Goal: Information Seeking & Learning: Learn about a topic

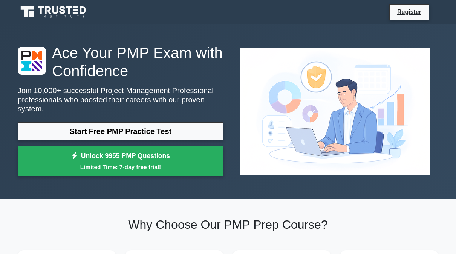
click at [91, 132] on link "Start Free PMP Practice Test" at bounding box center [121, 131] width 206 height 18
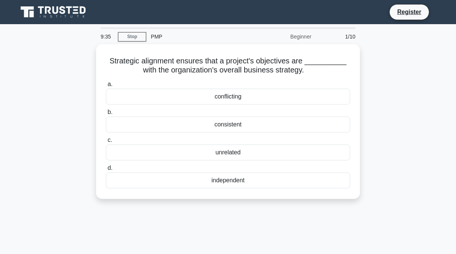
click at [323, 132] on div "consistent" at bounding box center [228, 125] width 244 height 16
click at [106, 115] on input "b. consistent" at bounding box center [106, 112] width 0 height 5
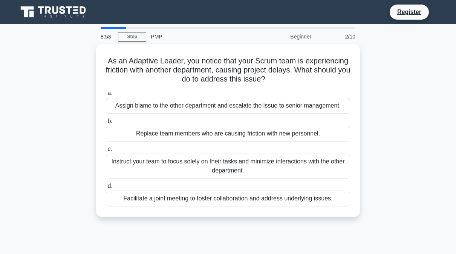
click at [314, 206] on div "Facilitate a joint meeting to foster collaboration and address underlying issue…" at bounding box center [228, 198] width 244 height 16
click at [106, 189] on input "d. Facilitate a joint meeting to foster collaboration and address underlying is…" at bounding box center [106, 186] width 0 height 5
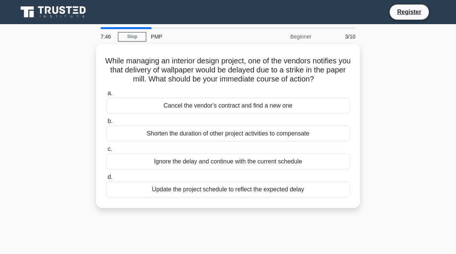
click at [306, 197] on div "Update the project schedule to reflect the expected delay" at bounding box center [228, 189] width 244 height 16
click at [106, 180] on input "d. Update the project schedule to reflect the expected delay" at bounding box center [106, 177] width 0 height 5
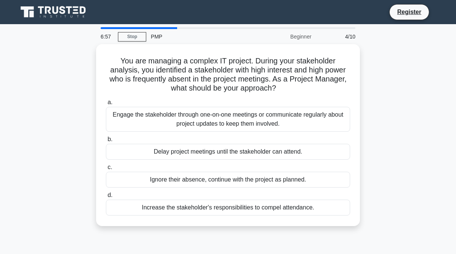
click at [316, 160] on div "Delay project meetings until the stakeholder can attend." at bounding box center [228, 152] width 244 height 16
click at [106, 142] on input "b. Delay project meetings until the stakeholder can attend." at bounding box center [106, 139] width 0 height 5
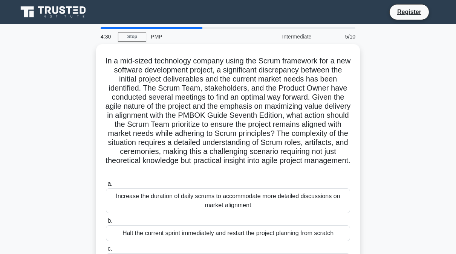
click at [372, 1] on nav "Register" at bounding box center [228, 12] width 456 height 24
click at [135, 37] on link "Stop" at bounding box center [132, 36] width 28 height 9
click at [133, 39] on link "Stop" at bounding box center [132, 36] width 28 height 9
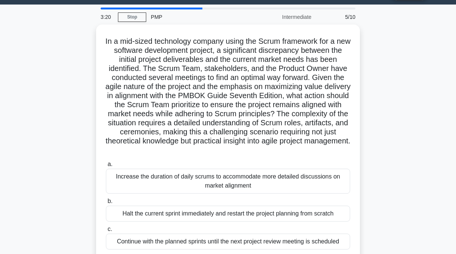
scroll to position [19, 0]
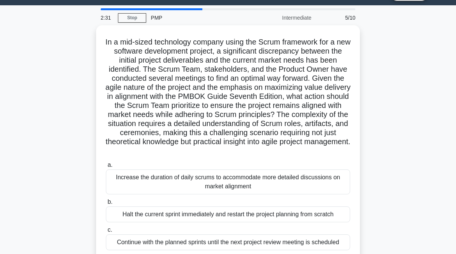
click at [249, 194] on div "Increase the duration of daily scrums to accommodate more detailed discussions …" at bounding box center [228, 181] width 244 height 25
click at [106, 167] on input "a. Increase the duration of daily scrums to accommodate more detailed discussio…" at bounding box center [106, 165] width 0 height 5
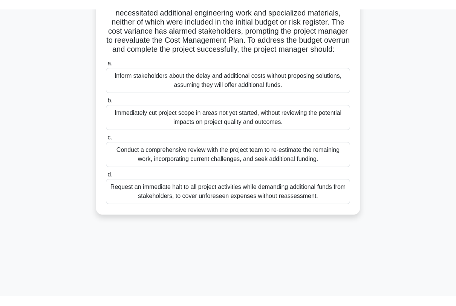
scroll to position [102, 0]
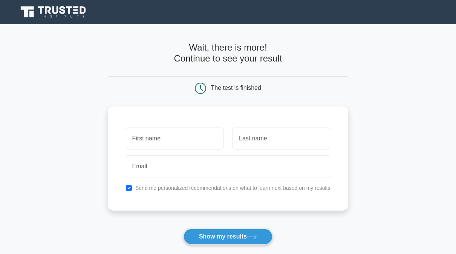
click at [237, 234] on button "Show my results" at bounding box center [228, 237] width 89 height 16
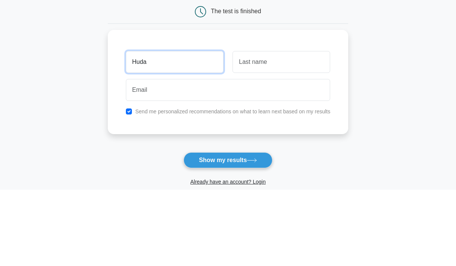
type input "Huda"
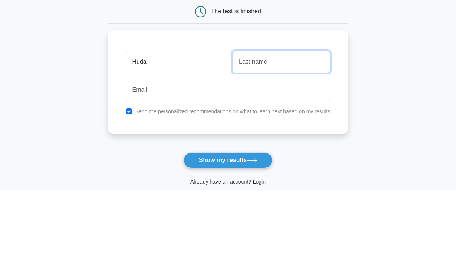
click at [289, 128] on input "text" at bounding box center [282, 139] width 98 height 22
type input "All balushi"
click at [419, 60] on main "Wait, there is more! Continue to see your result The test is finished Huda" at bounding box center [228, 160] width 456 height 272
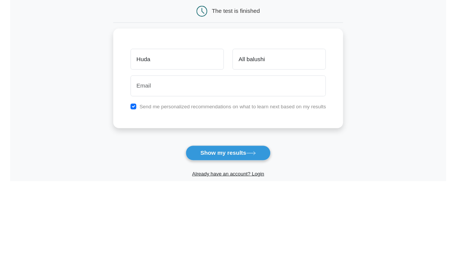
scroll to position [77, 0]
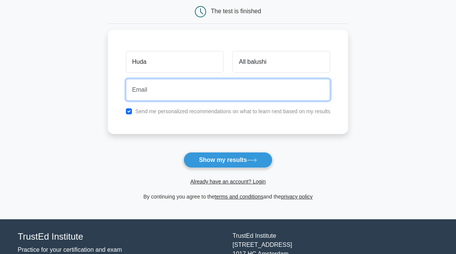
click at [290, 92] on input "email" at bounding box center [228, 90] width 205 height 22
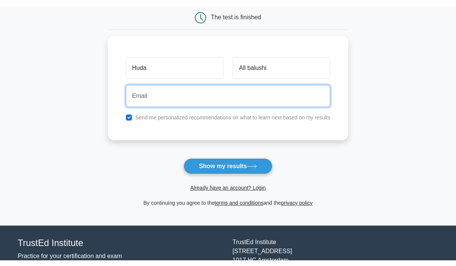
scroll to position [76, 0]
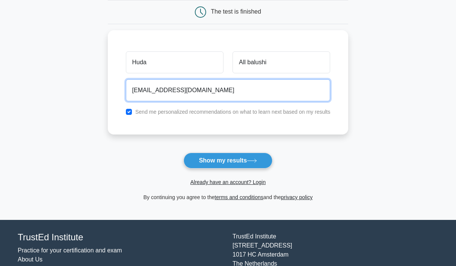
type input "effoo1981@gmail.com"
click at [228, 159] on button "Show my results" at bounding box center [228, 160] width 89 height 16
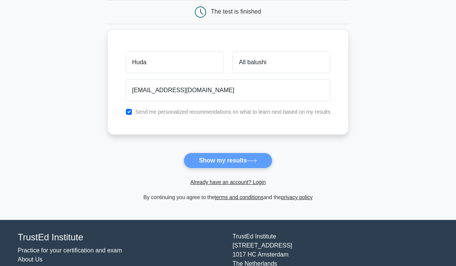
click at [398, 81] on main "Wait, there is more! Continue to see your result The test is finished Huda" at bounding box center [228, 84] width 456 height 272
click at [225, 161] on form "Wait, there is more! Continue to see your result The test is finished Huda" at bounding box center [228, 83] width 241 height 235
click at [253, 156] on form "Wait, there is more! Continue to see your result The test is finished Huda" at bounding box center [228, 83] width 241 height 235
click at [253, 162] on form "Wait, there is more! Continue to see your result The test is finished Huda" at bounding box center [228, 83] width 241 height 235
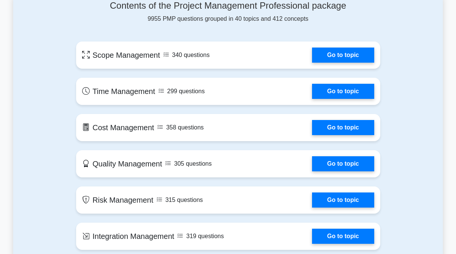
scroll to position [376, 0]
click at [352, 63] on link "Go to topic" at bounding box center [343, 55] width 62 height 15
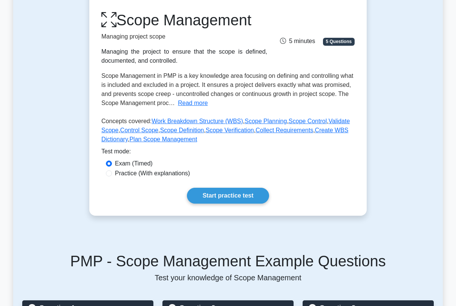
scroll to position [98, 0]
click at [116, 178] on label "Practice (With explanations)" at bounding box center [152, 173] width 75 height 9
click at [112, 176] on input "Practice (With explanations)" at bounding box center [109, 173] width 6 height 6
radio input "true"
click at [221, 203] on link "Start practice test" at bounding box center [228, 195] width 82 height 16
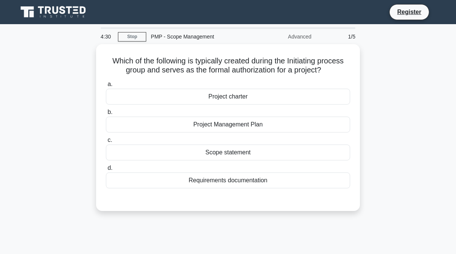
click at [293, 160] on div "Scope statement" at bounding box center [228, 152] width 244 height 16
click at [106, 143] on input "c. Scope statement" at bounding box center [106, 140] width 0 height 5
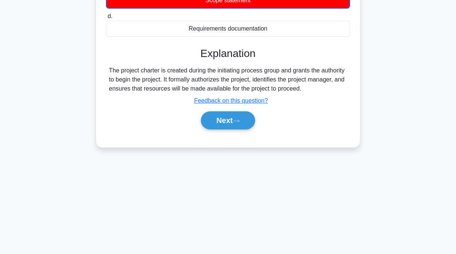
scroll to position [154, 0]
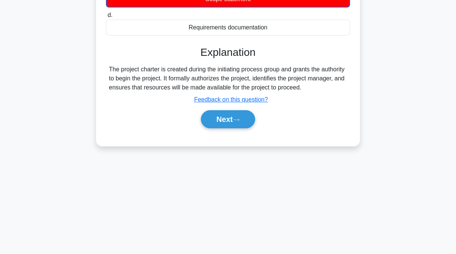
click at [240, 122] on icon at bounding box center [236, 120] width 7 height 4
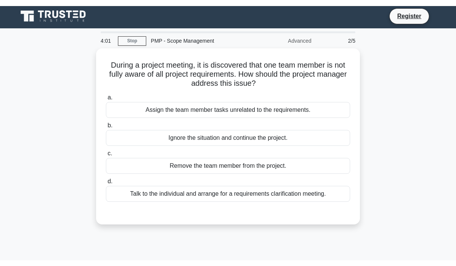
scroll to position [0, 0]
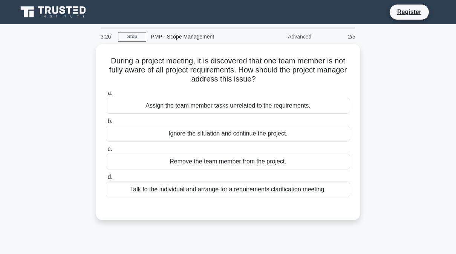
click at [322, 105] on div "Assign the team member tasks unrelated to the requirements." at bounding box center [228, 106] width 244 height 16
click at [106, 96] on input "a. Assign the team member tasks unrelated to the requirements." at bounding box center [106, 93] width 0 height 5
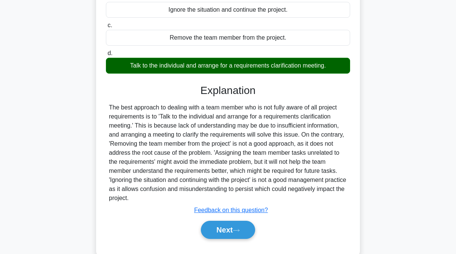
scroll to position [154, 0]
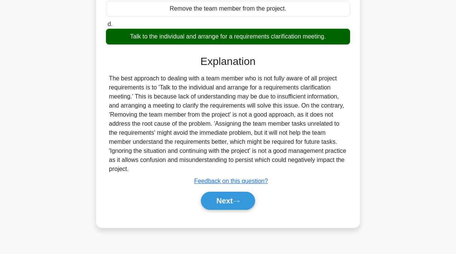
click at [232, 210] on button "Next" at bounding box center [228, 201] width 54 height 18
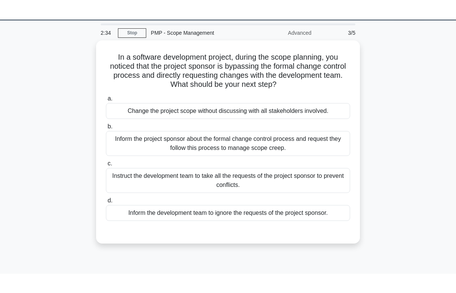
scroll to position [0, 0]
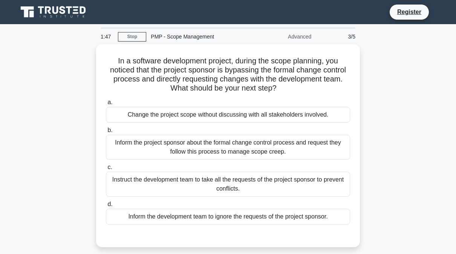
click at [298, 212] on div "Inform the development team to ignore the requests of the project sponsor." at bounding box center [228, 217] width 244 height 16
click at [106, 207] on input "d. Inform the development team to ignore the requests of the project sponsor." at bounding box center [106, 204] width 0 height 5
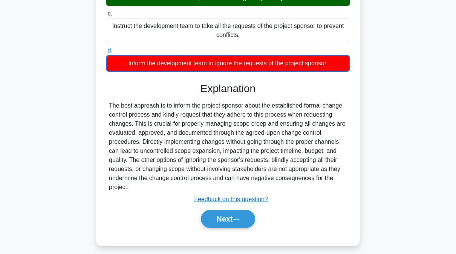
scroll to position [152, 0]
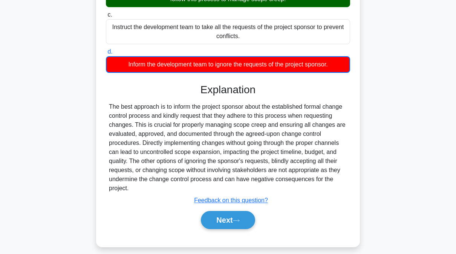
click at [224, 228] on button "Next" at bounding box center [228, 220] width 54 height 18
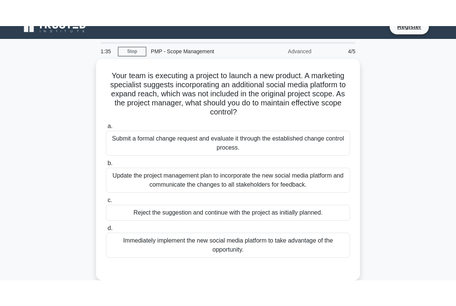
scroll to position [4, 0]
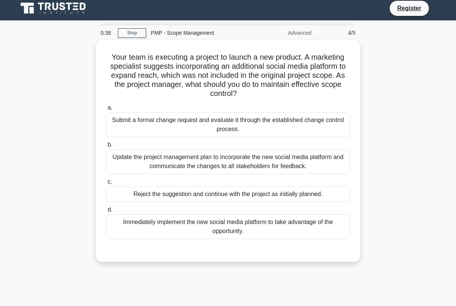
click at [327, 227] on div "Immediately implement the new social media platform to take advantage of the op…" at bounding box center [228, 226] width 244 height 25
click at [106, 212] on input "d. Immediately implement the new social media platform to take advantage of the…" at bounding box center [106, 209] width 0 height 5
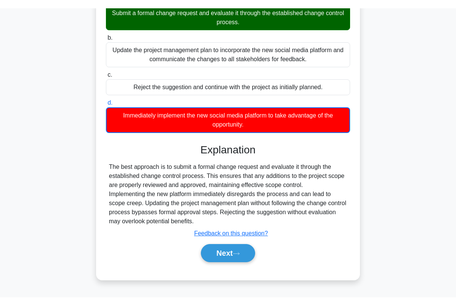
scroll to position [106, 0]
